Goal: Information Seeking & Learning: Learn about a topic

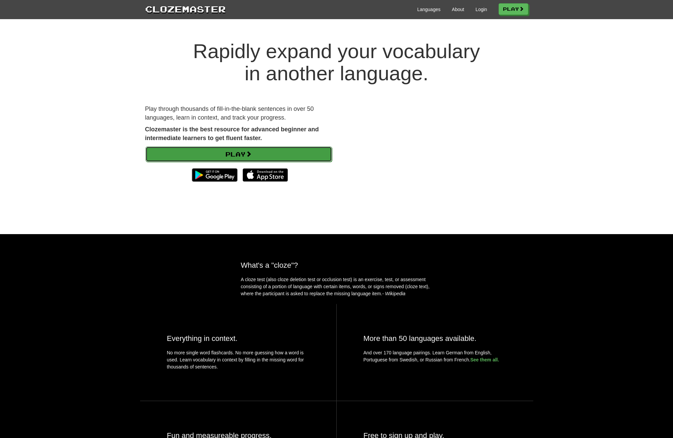
click at [291, 158] on link "Play" at bounding box center [239, 154] width 187 height 15
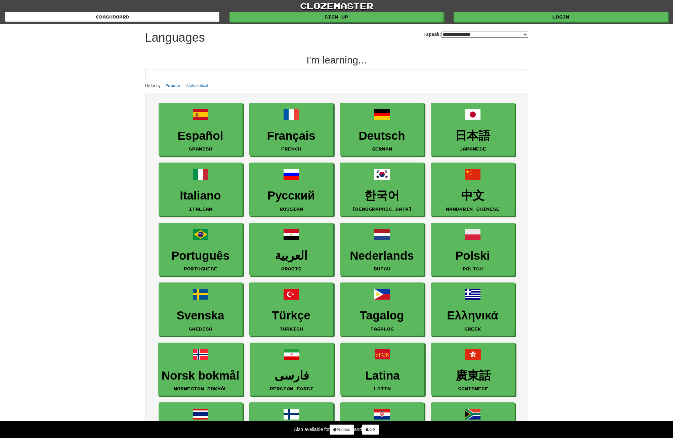
select select "*******"
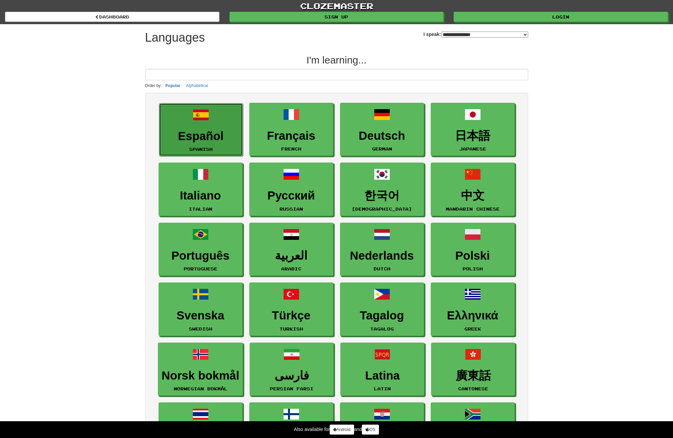
click at [218, 127] on link "Español Spanish" at bounding box center [201, 129] width 84 height 53
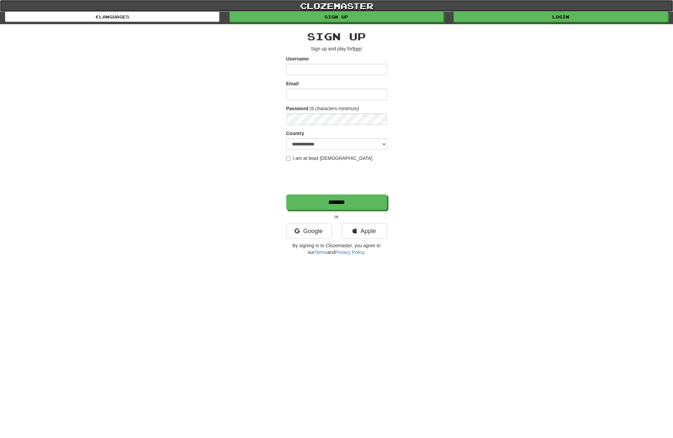
click at [332, 3] on link "clozemaster" at bounding box center [336, 6] width 673 height 12
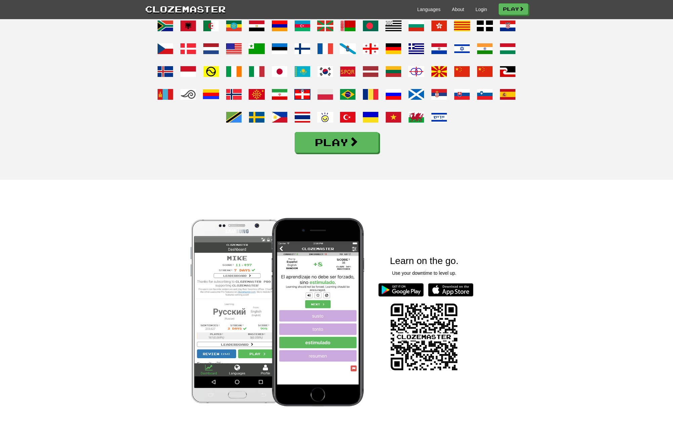
scroll to position [605, 0]
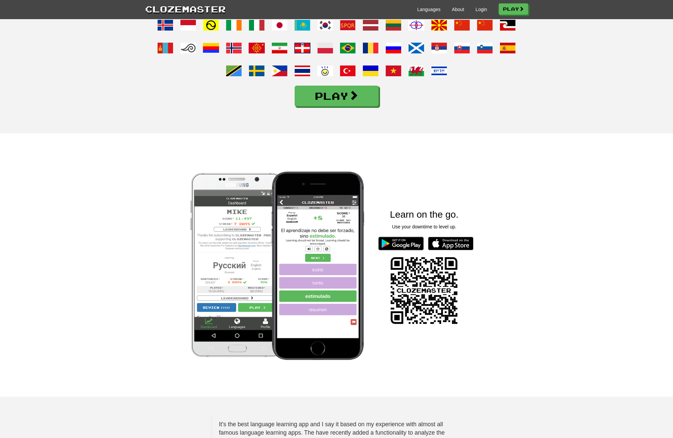
click at [336, 95] on div "What language are you learning? Play" at bounding box center [336, 27] width 393 height 160
